Goal: Find specific page/section: Find specific page/section

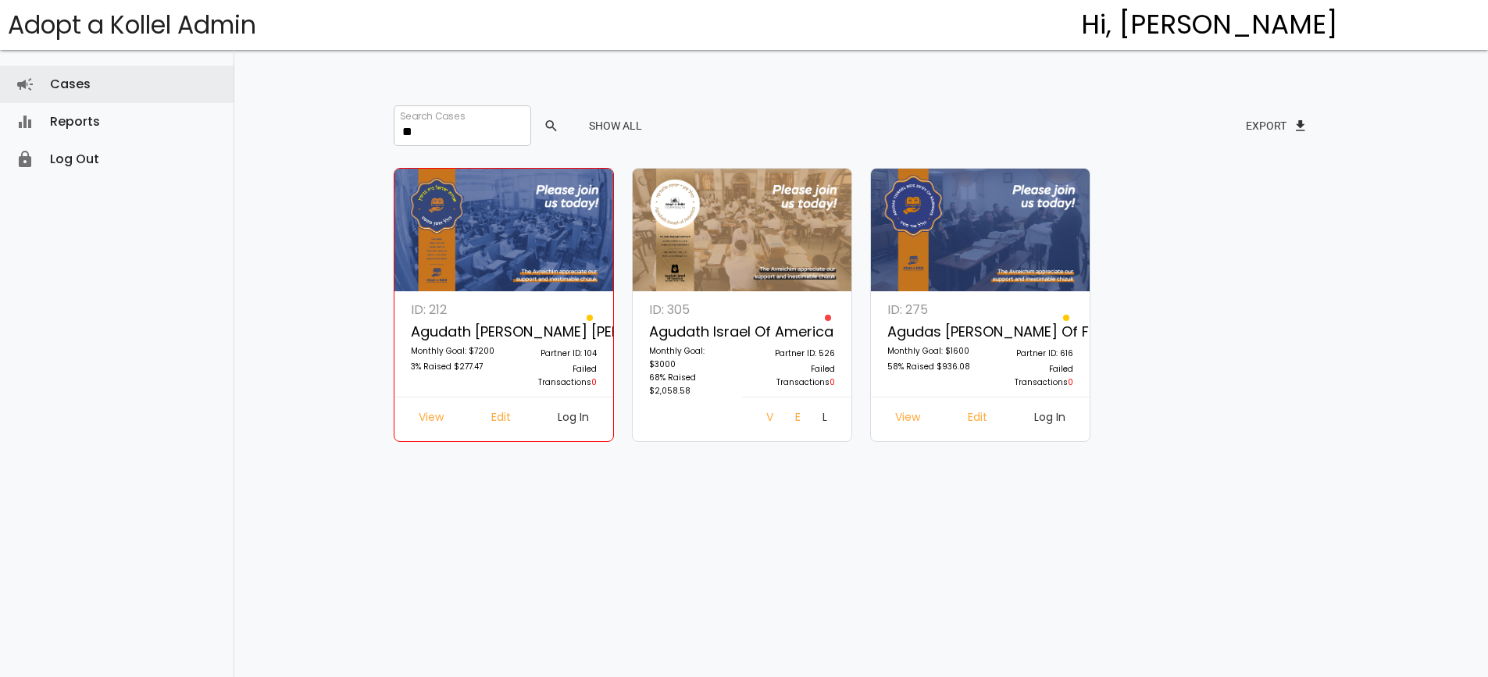
type input "**"
click at [1038, 417] on link "Log In" at bounding box center [1050, 419] width 56 height 28
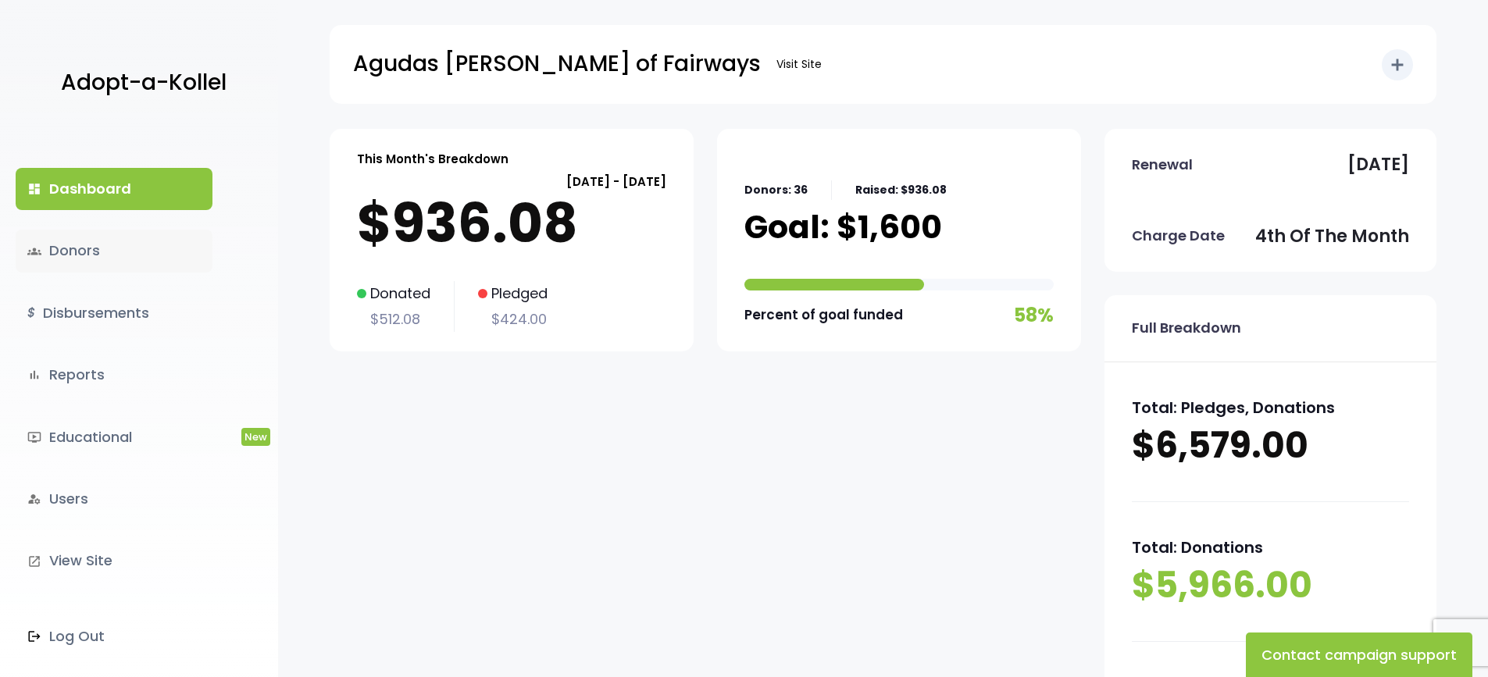
click at [116, 256] on link "groups Donors" at bounding box center [114, 251] width 197 height 42
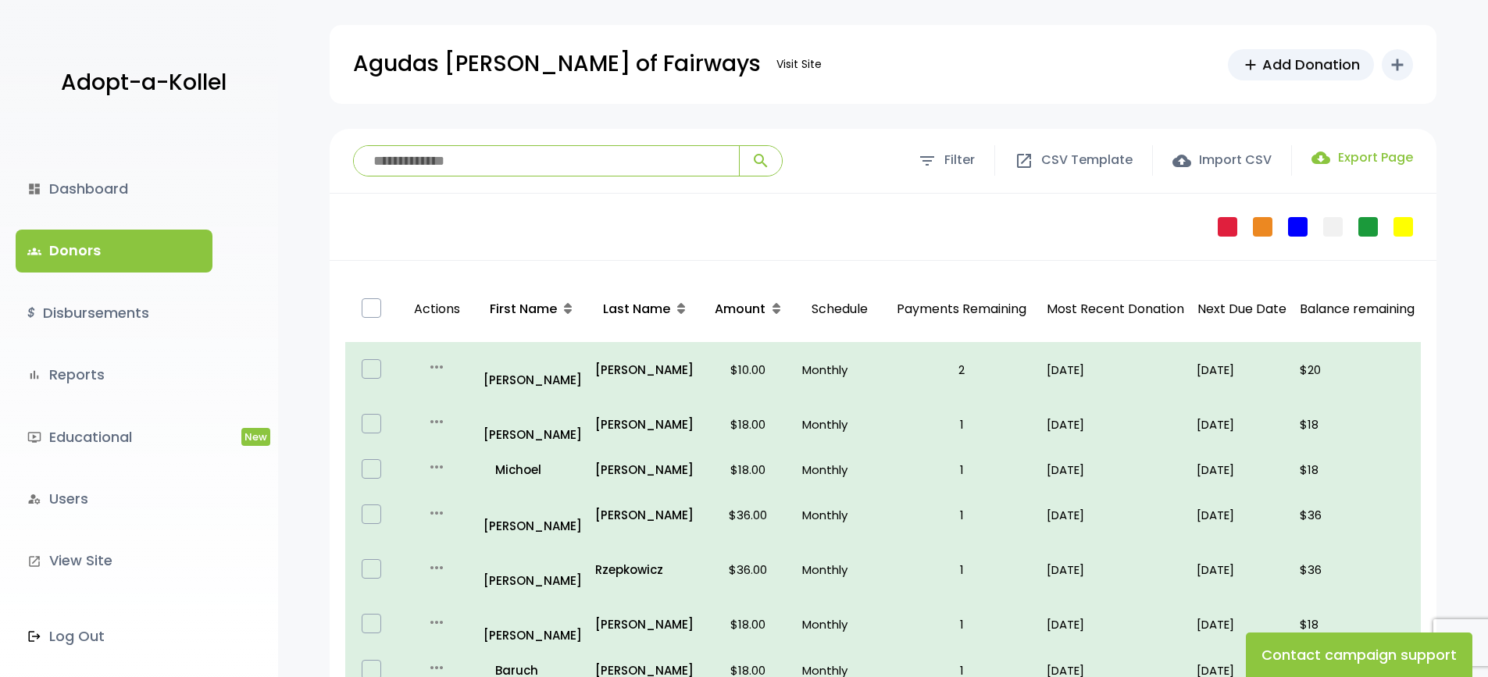
click at [1351, 164] on label "cloud_download Export Page" at bounding box center [1363, 157] width 102 height 19
